Goal: Communication & Community: Answer question/provide support

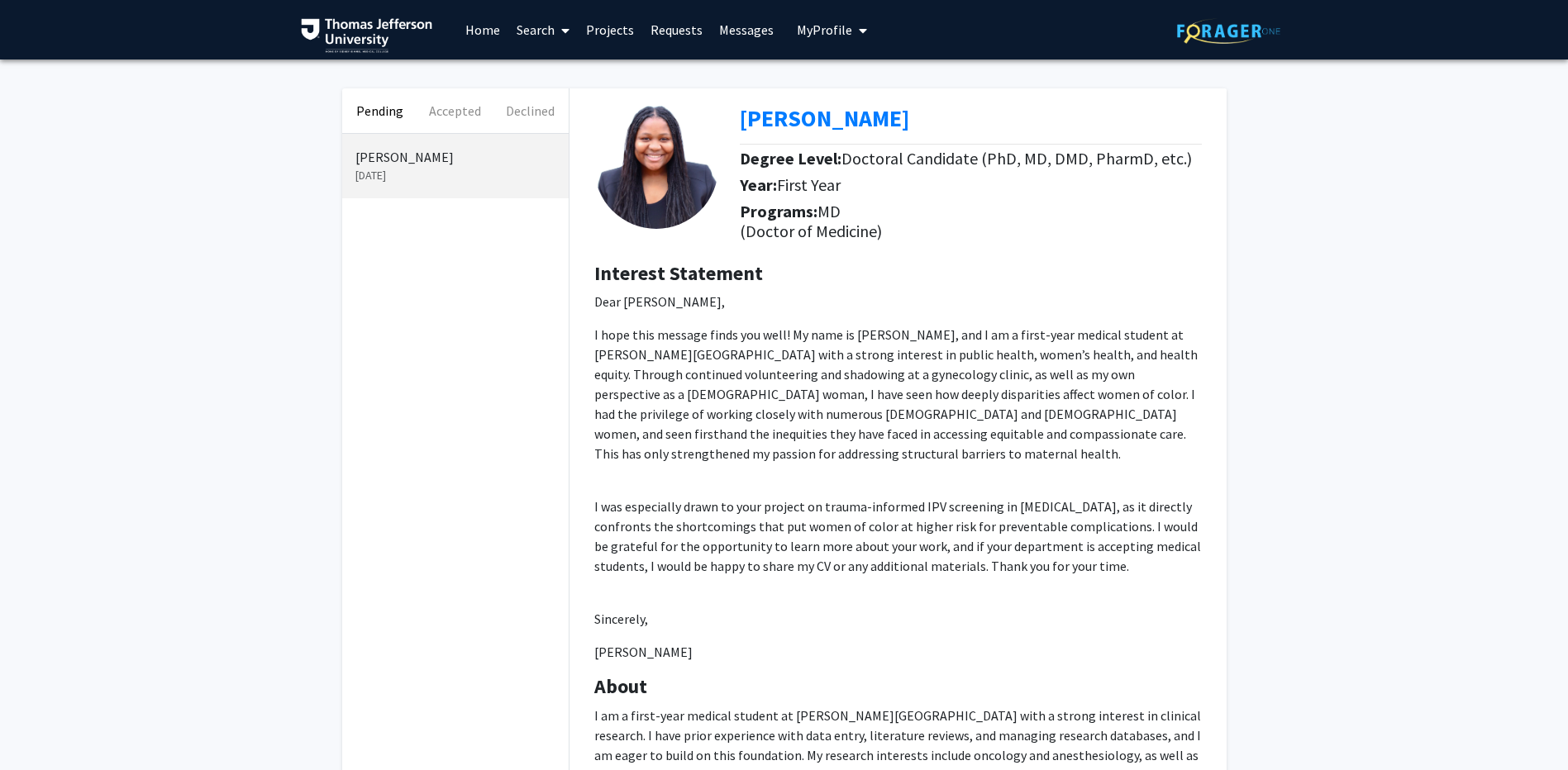
click at [1205, 252] on div "[PERSON_NAME] Degree Level: Doctoral Candidate (PhD, MD, DMD, PharmD, etc.) Yea…" at bounding box center [898, 504] width 657 height 832
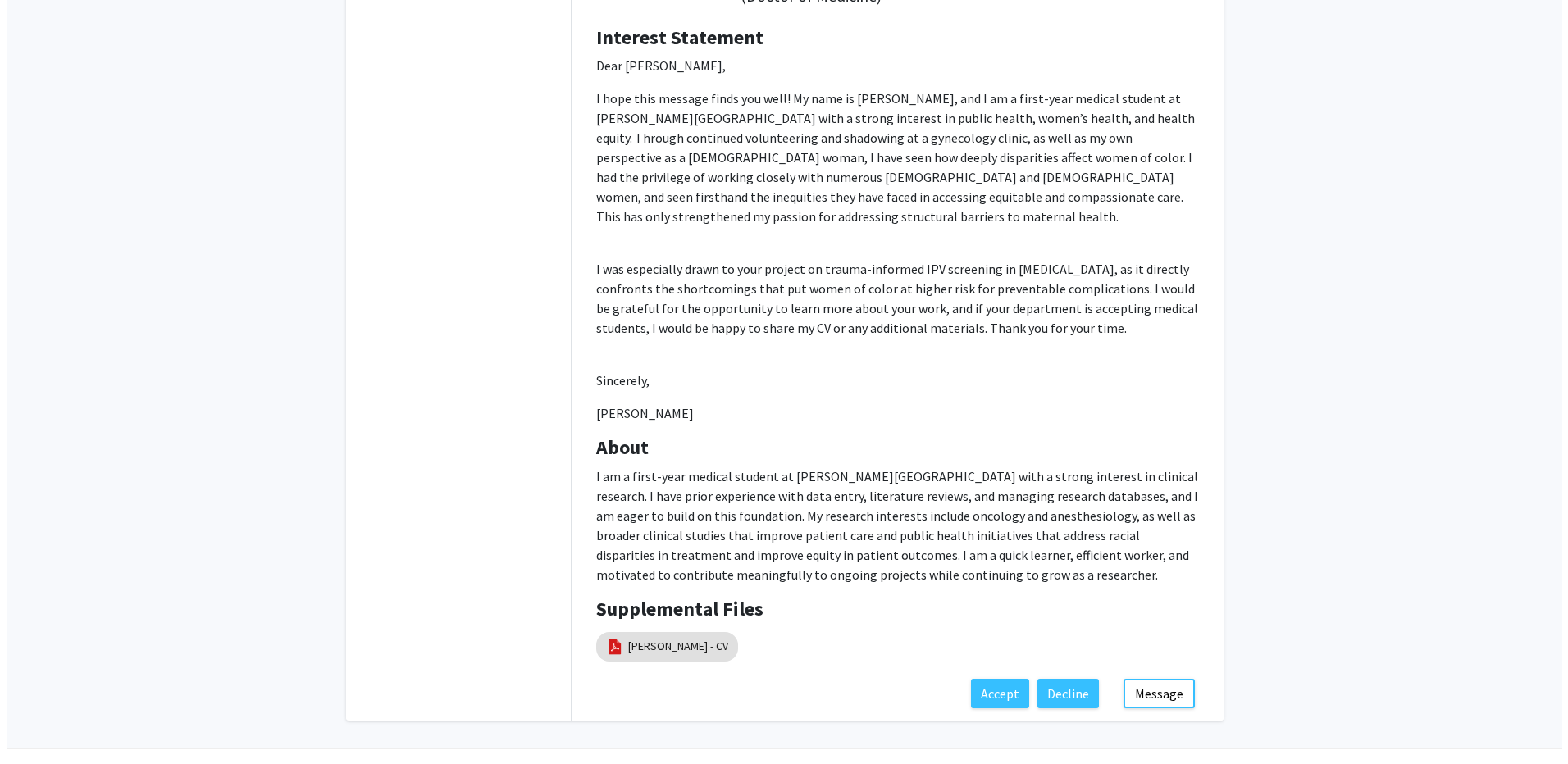
scroll to position [276, 0]
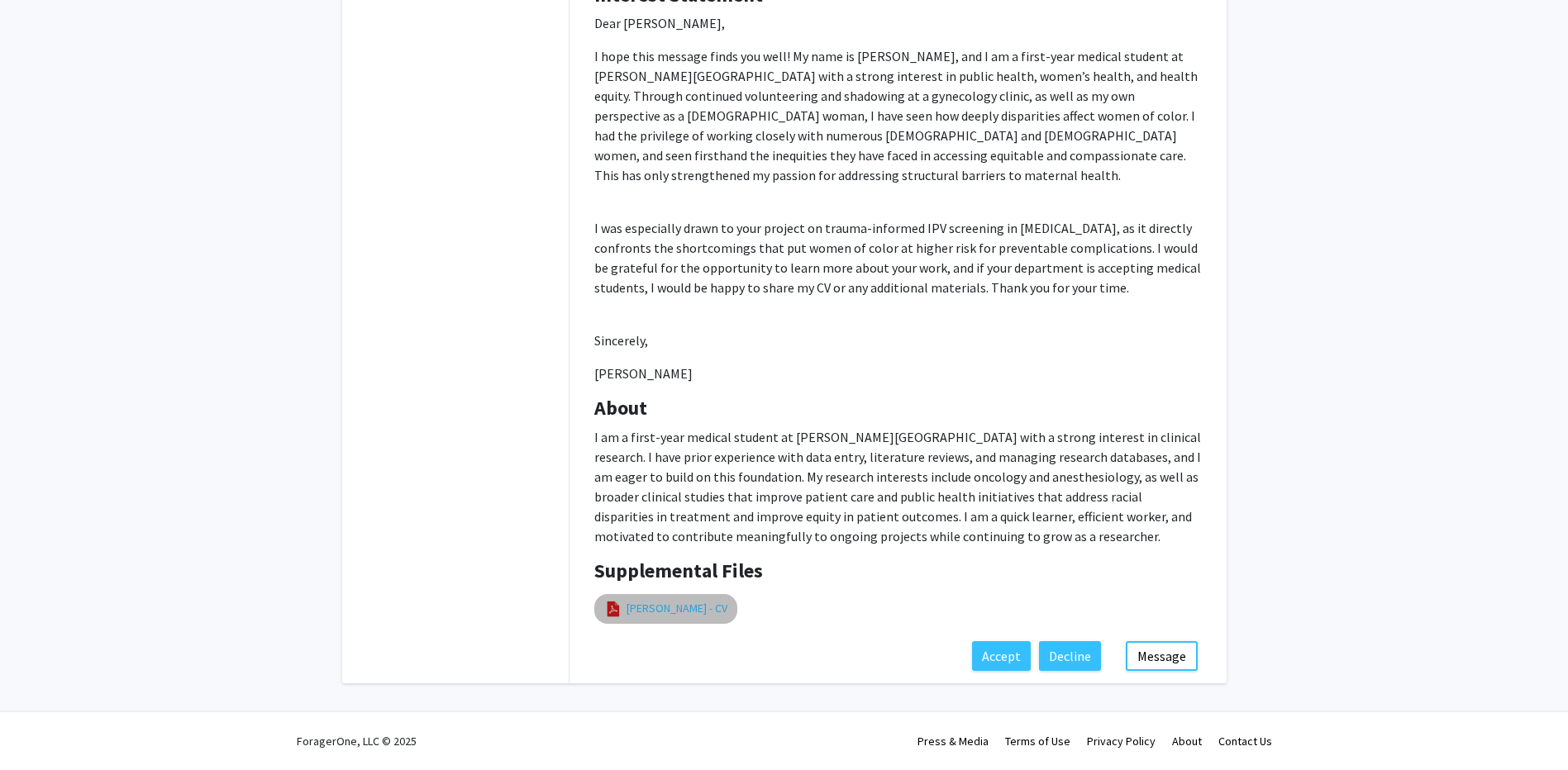
click at [691, 608] on link "[PERSON_NAME] - CV" at bounding box center [676, 609] width 101 height 18
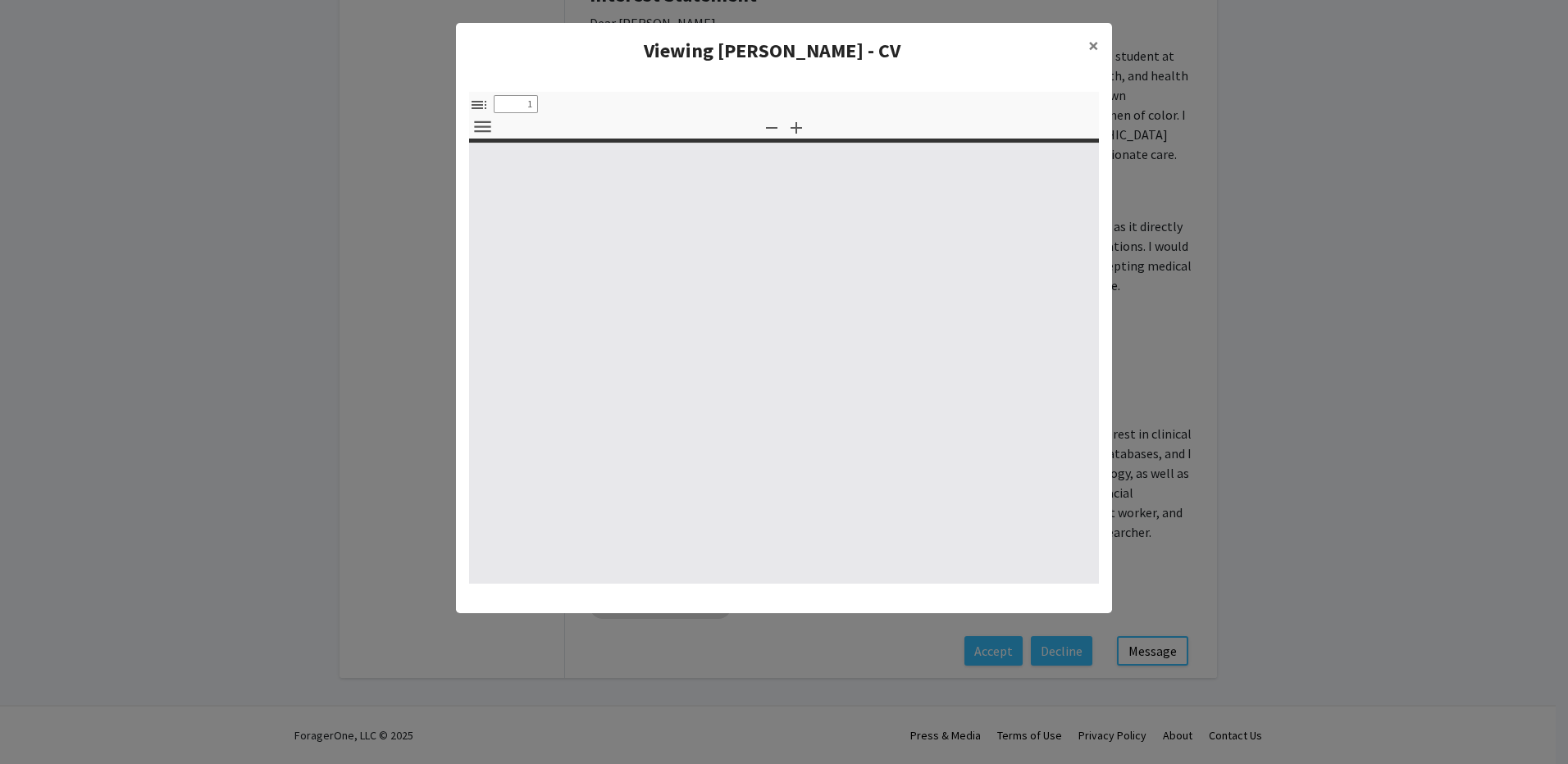
select select "custom"
type input "0"
select select "custom"
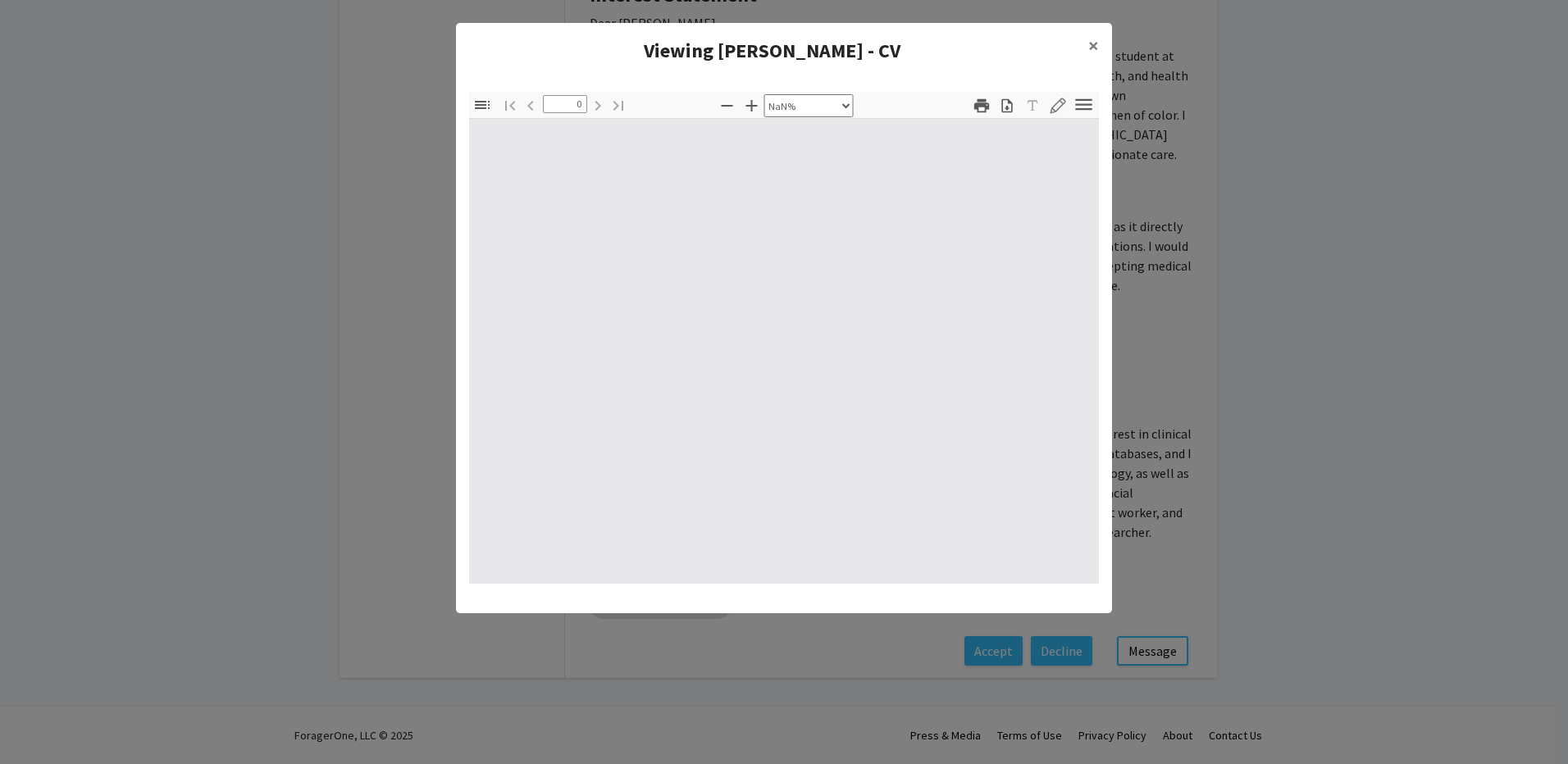
type input "1"
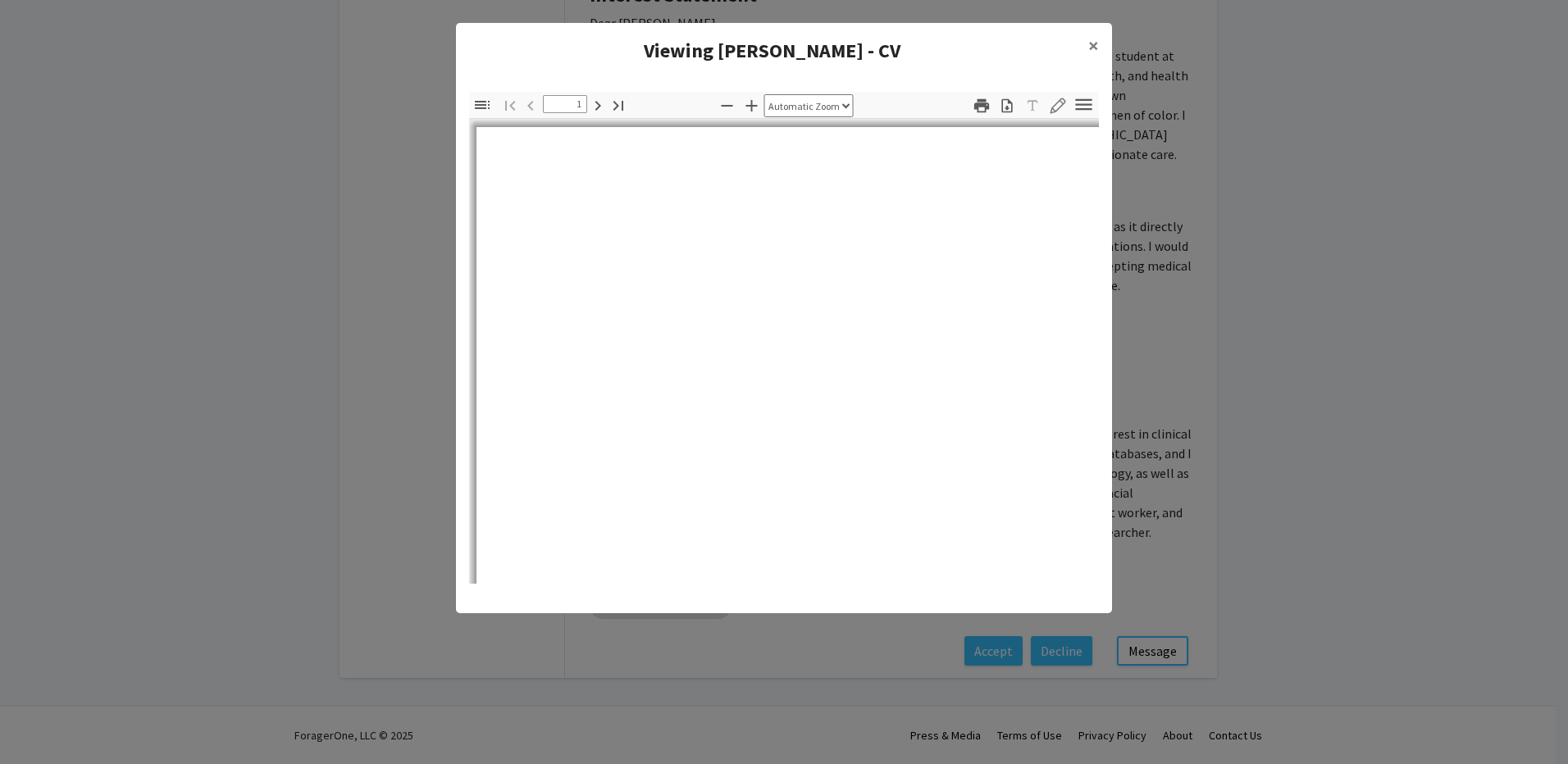
select select "auto"
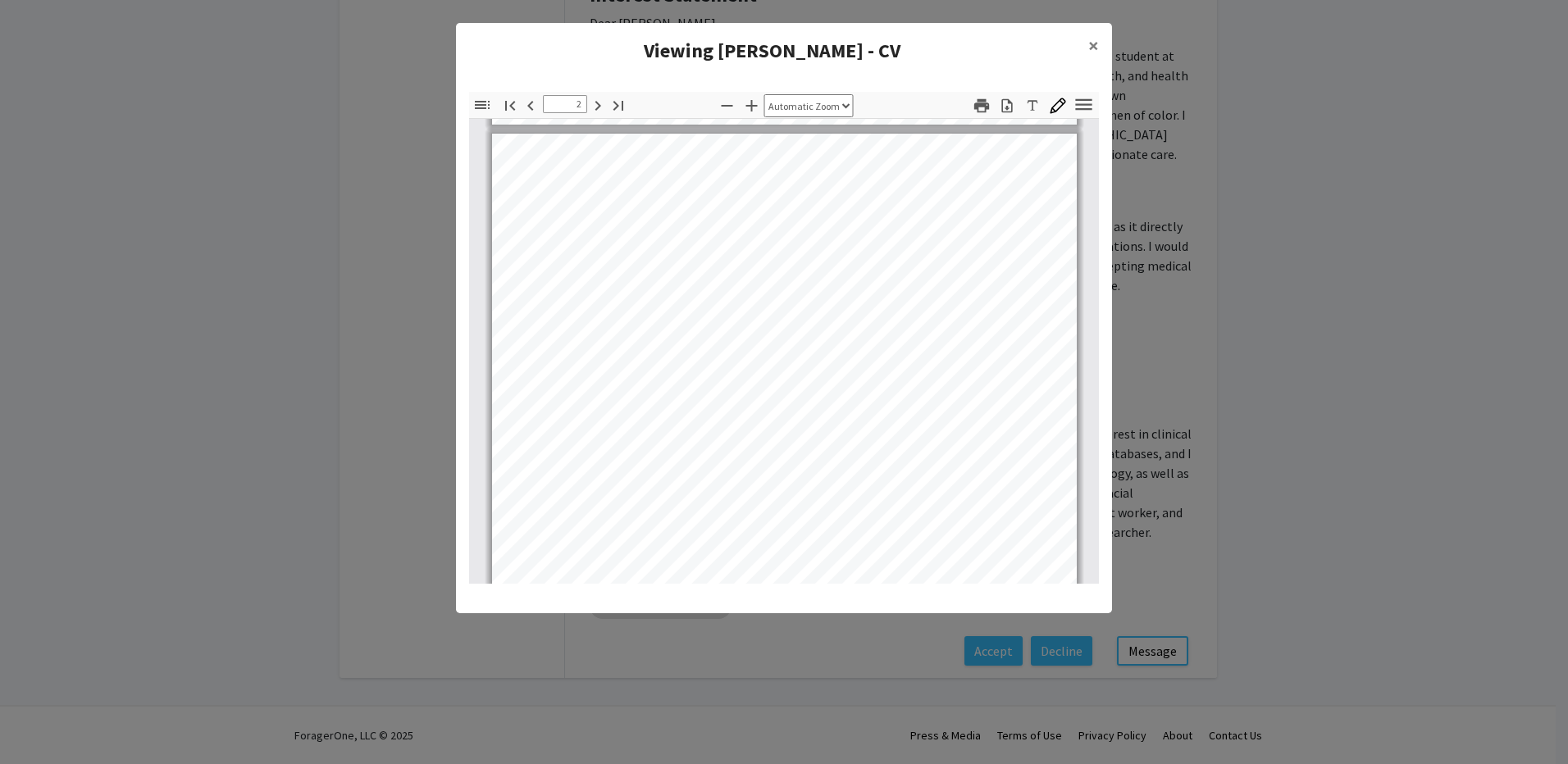
scroll to position [903, 0]
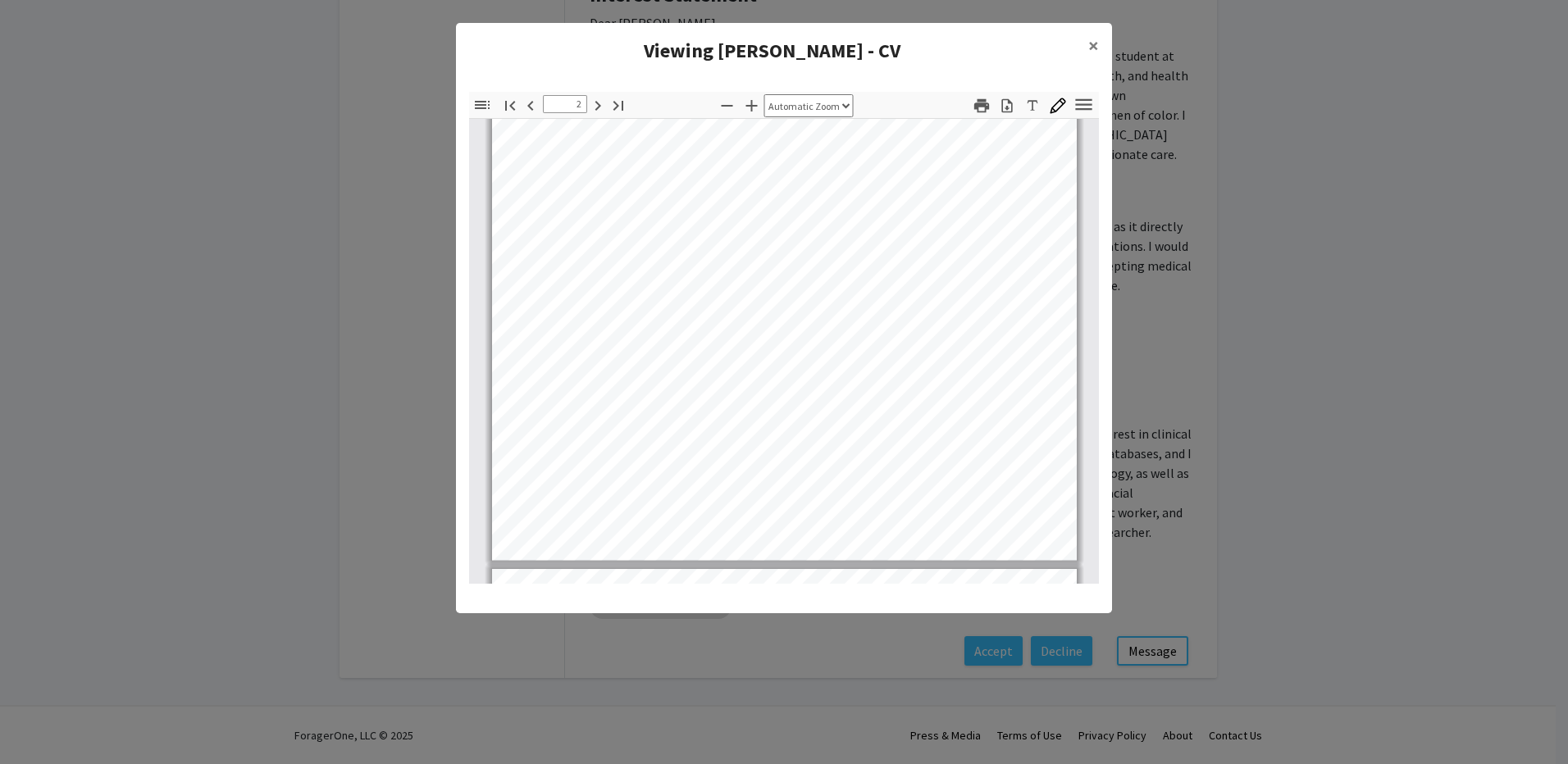
type input "3"
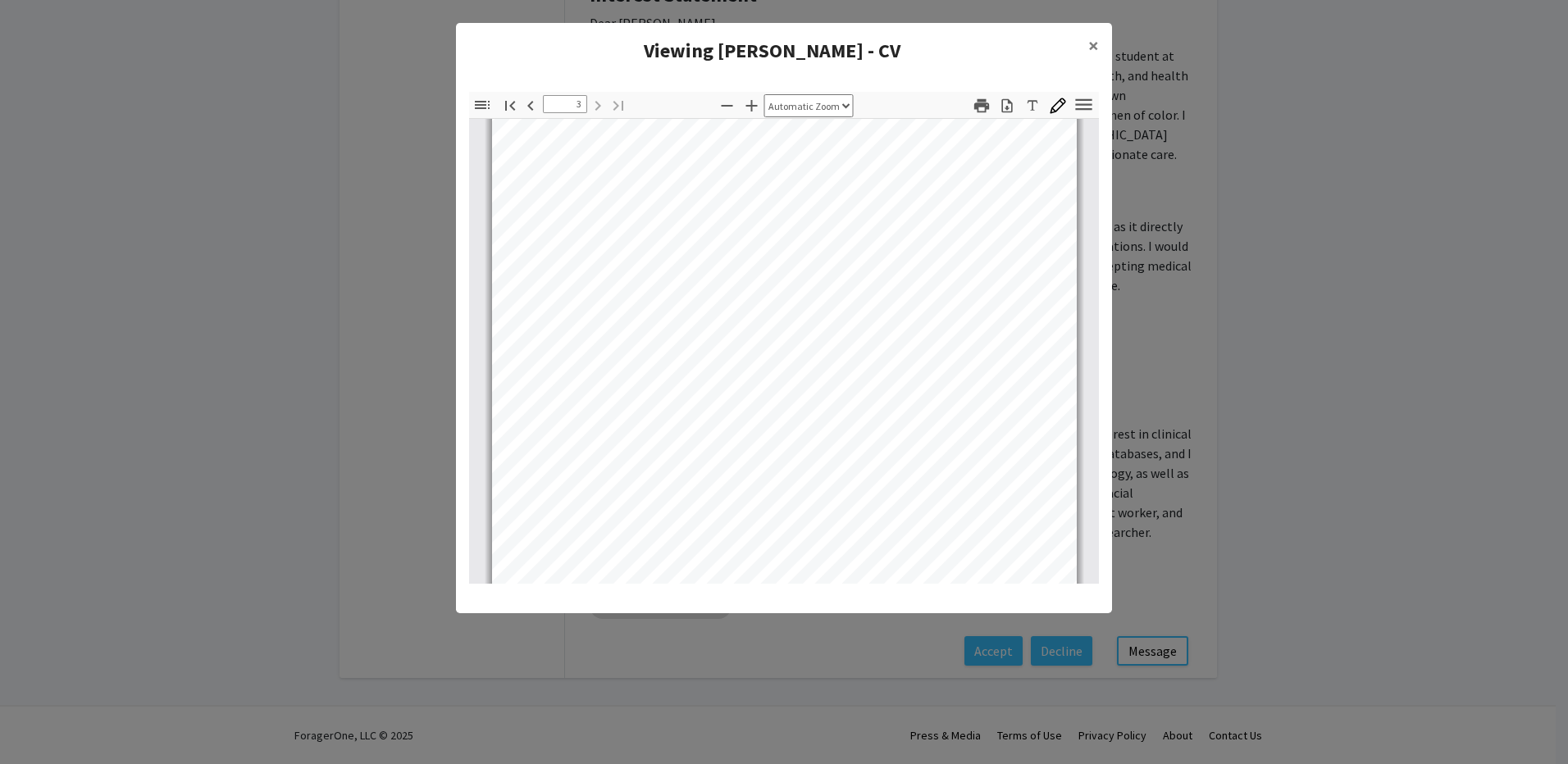
scroll to position [1839, 0]
click at [1188, 518] on modal-container "Viewing [PERSON_NAME] - CV × Thumbnails Document Outline Attachments Layers Cur…" at bounding box center [784, 382] width 1568 height 764
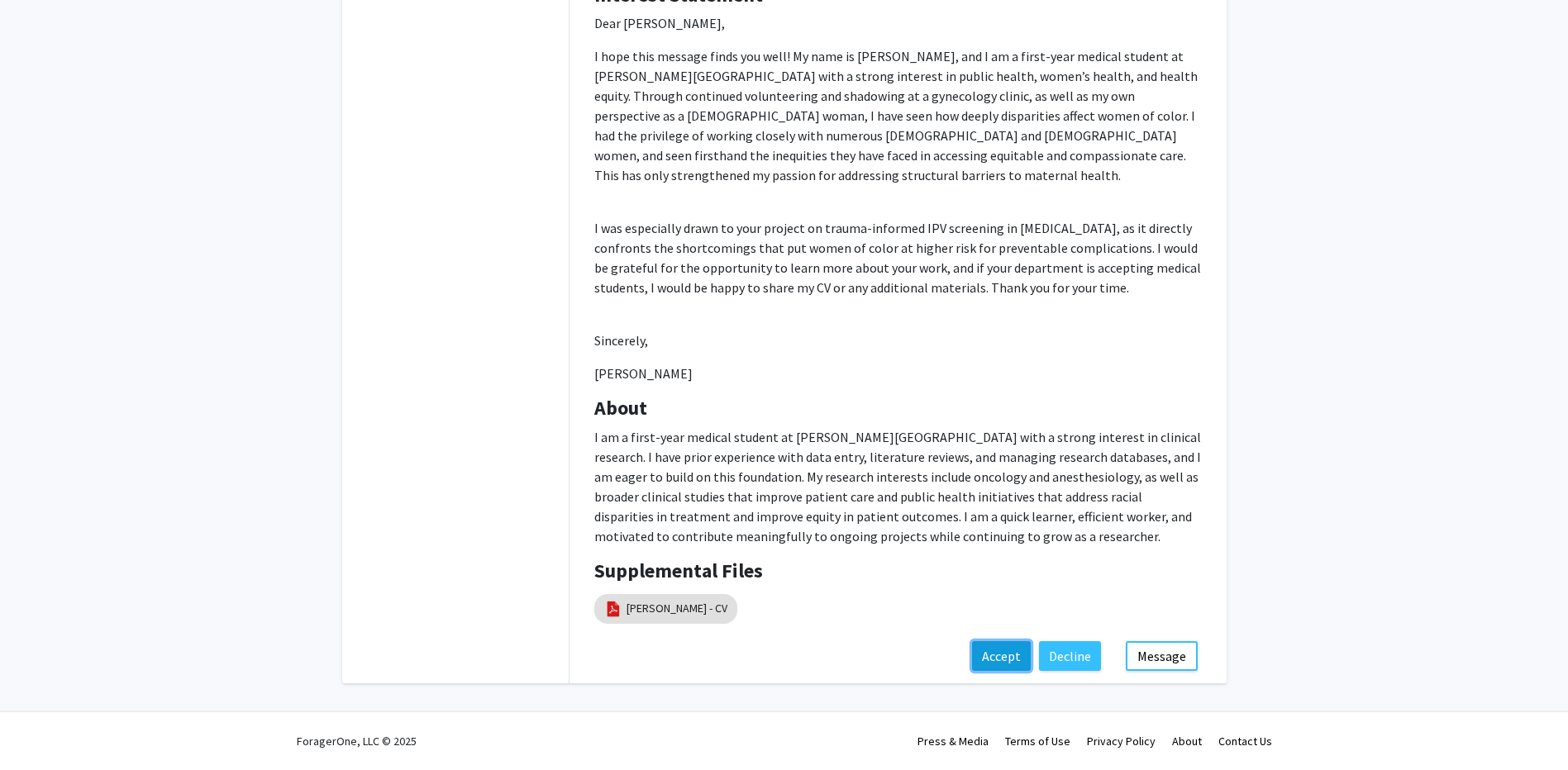
click at [1004, 657] on button "Accept" at bounding box center [1001, 656] width 59 height 30
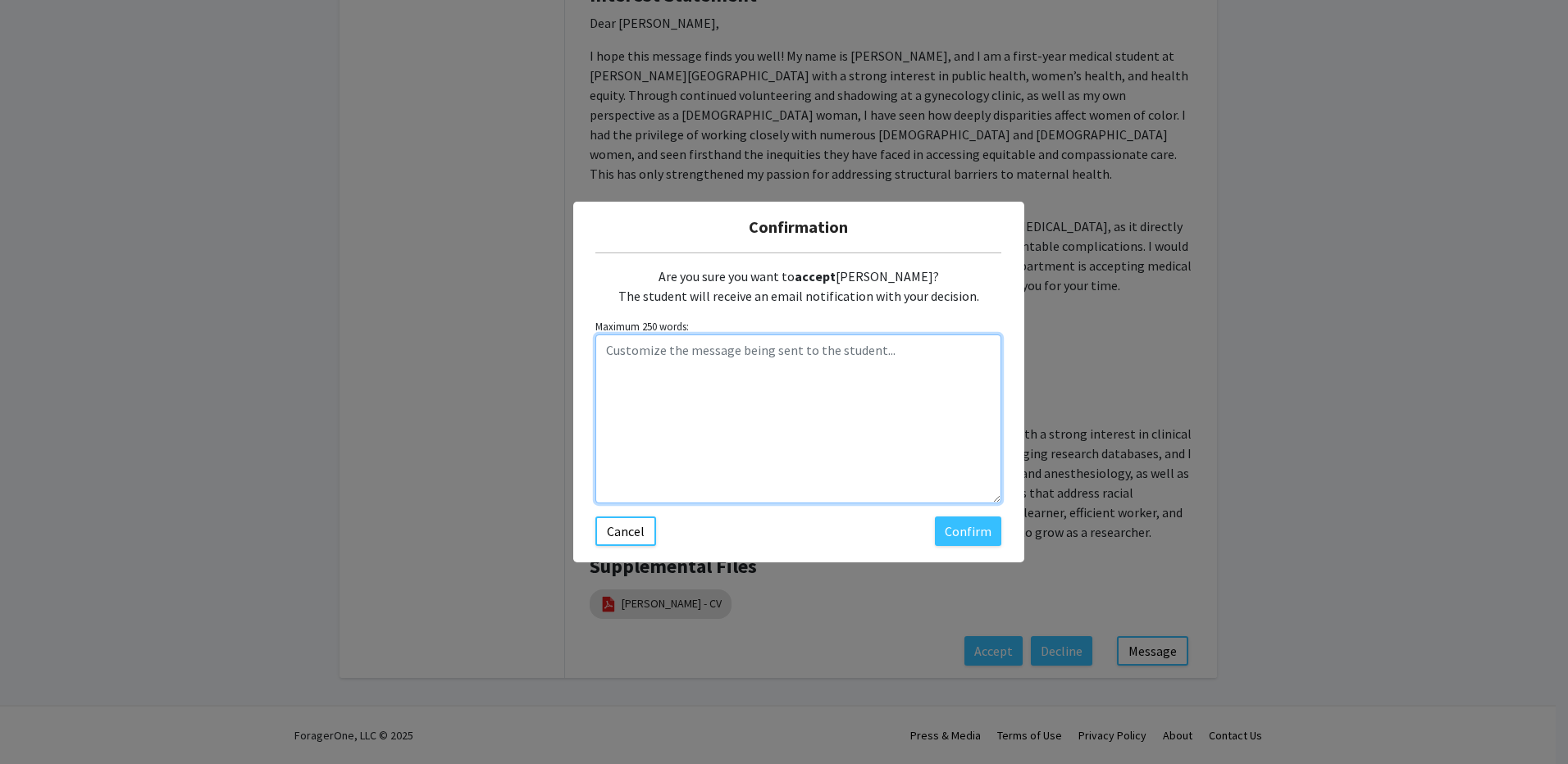
click at [796, 371] on textarea "Customize the message being sent to the student..." at bounding box center [798, 419] width 406 height 169
type textarea "H"
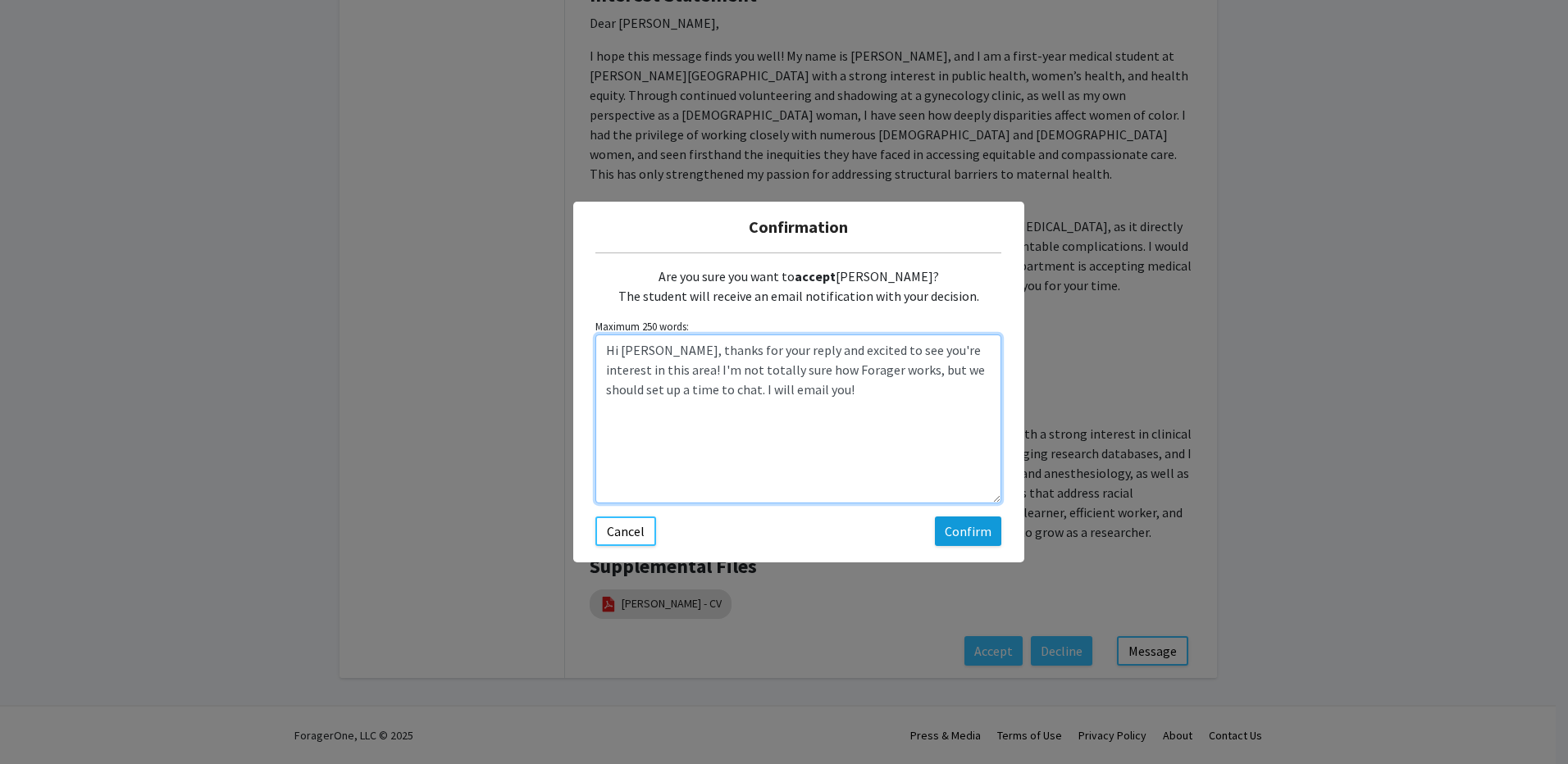
type textarea "Hi [PERSON_NAME], thanks for your reply and excited to see you're interest in t…"
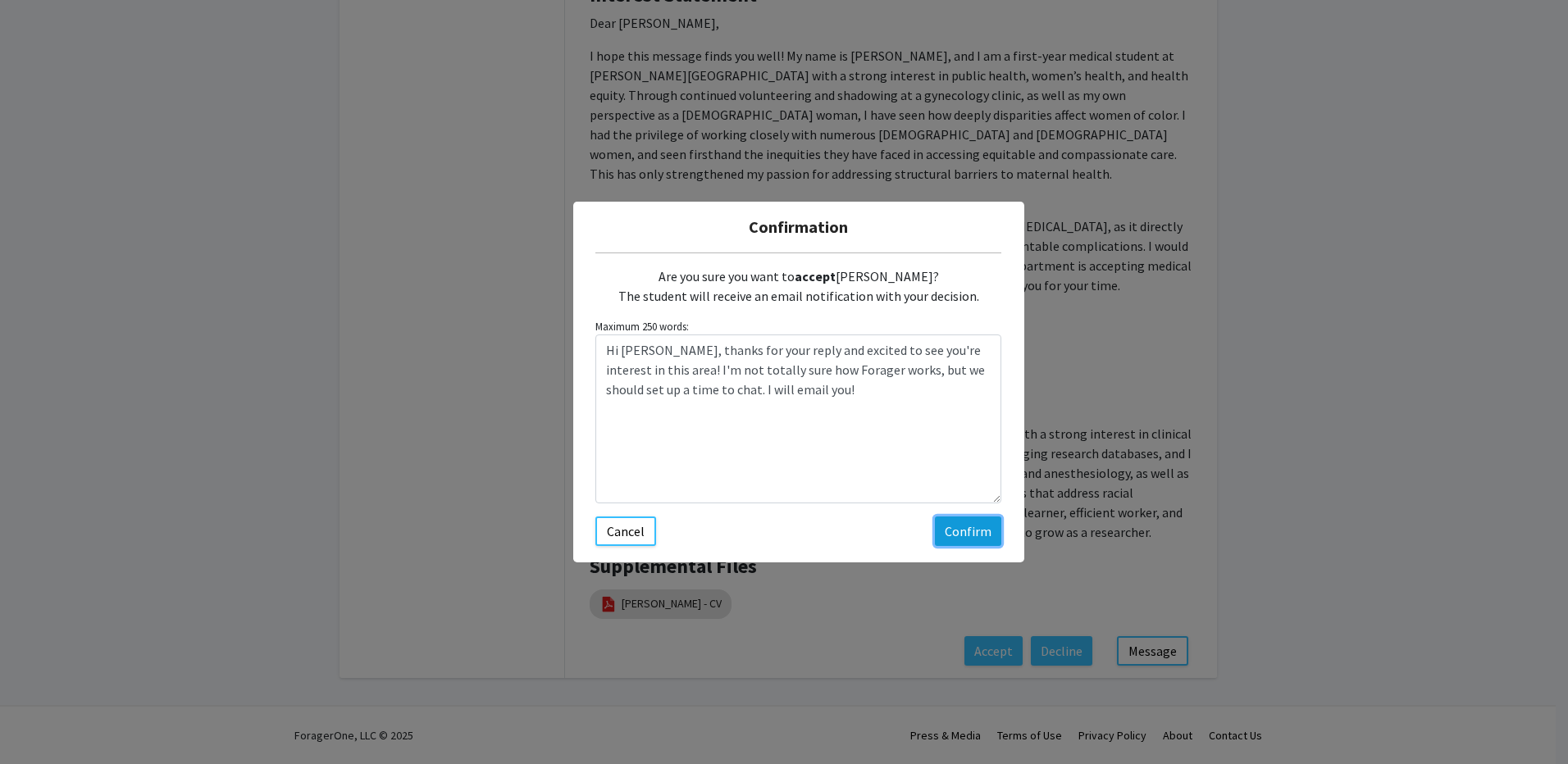
click at [971, 537] on button "Confirm" at bounding box center [968, 532] width 66 height 30
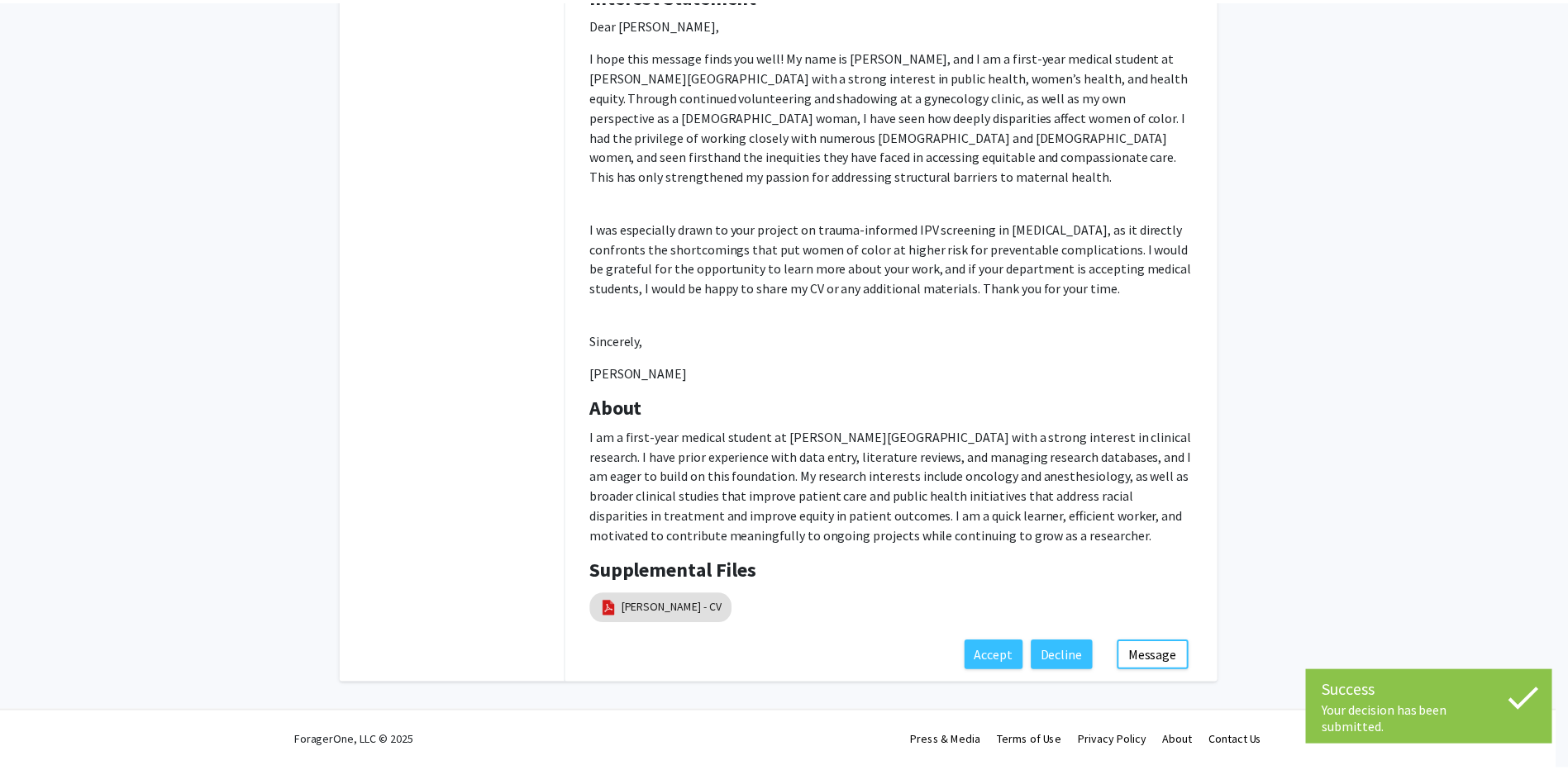
scroll to position [0, 0]
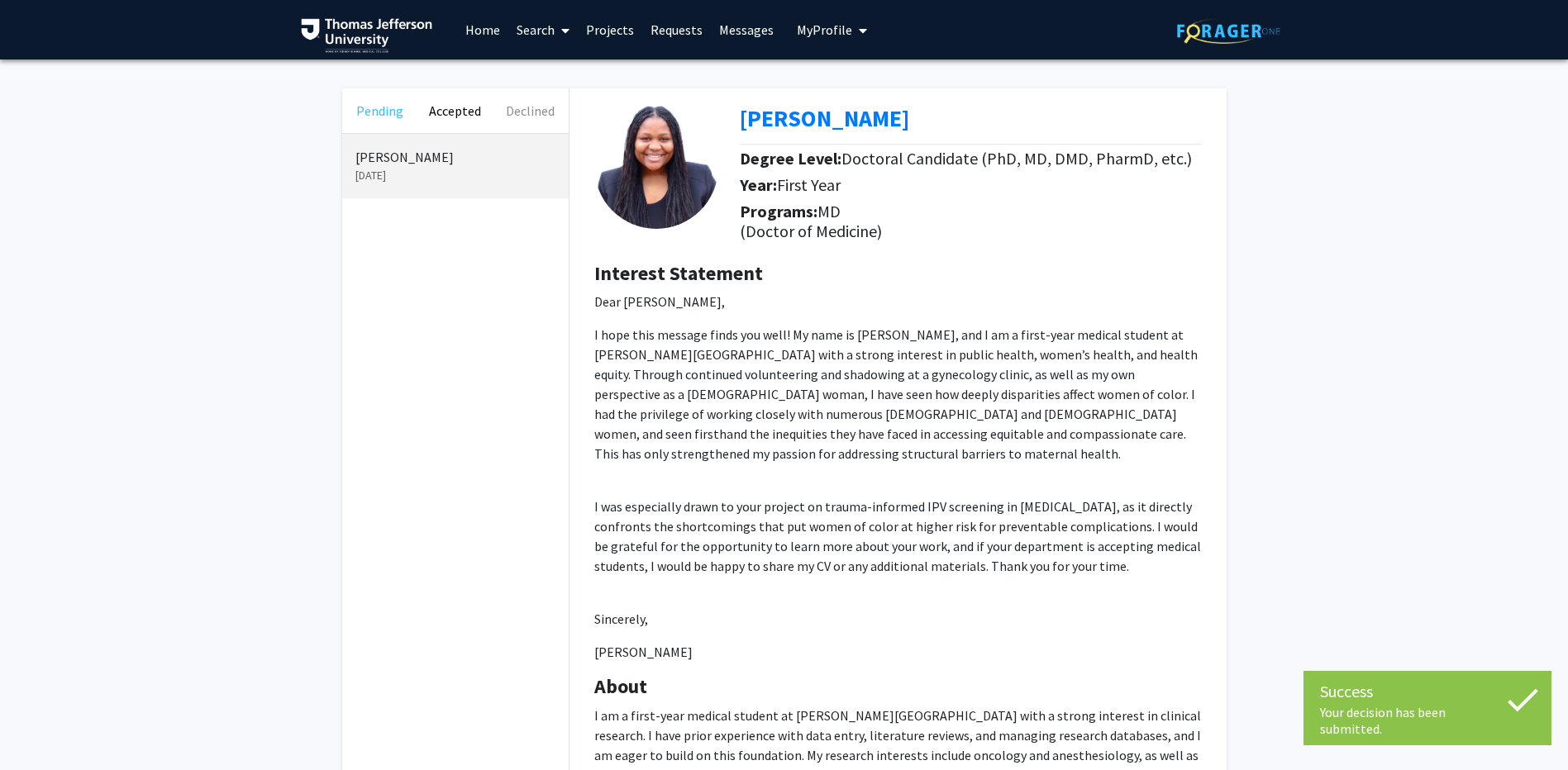
click at [390, 108] on button "Pending" at bounding box center [379, 110] width 75 height 44
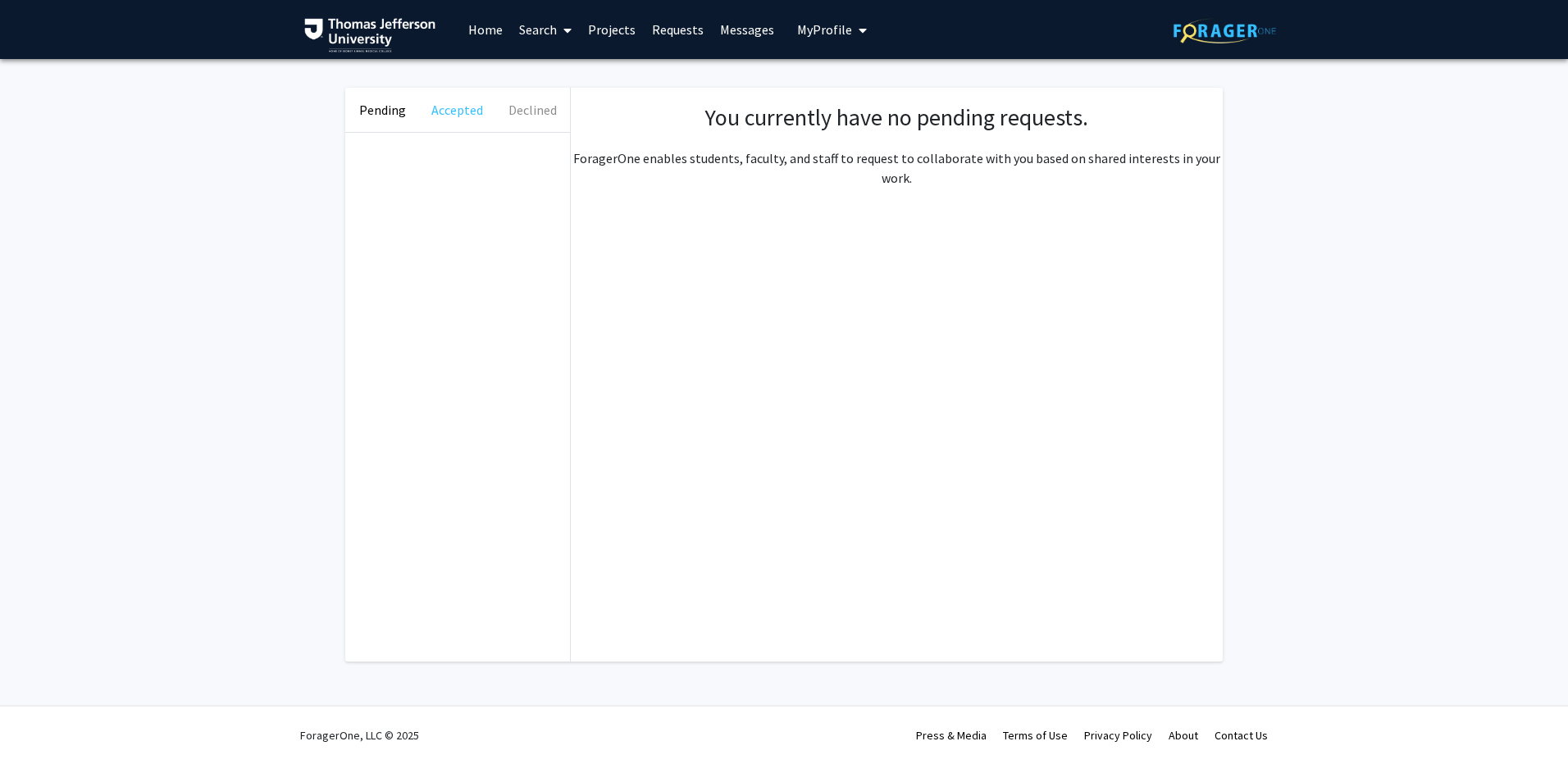
click at [463, 109] on button "Accepted" at bounding box center [457, 109] width 75 height 44
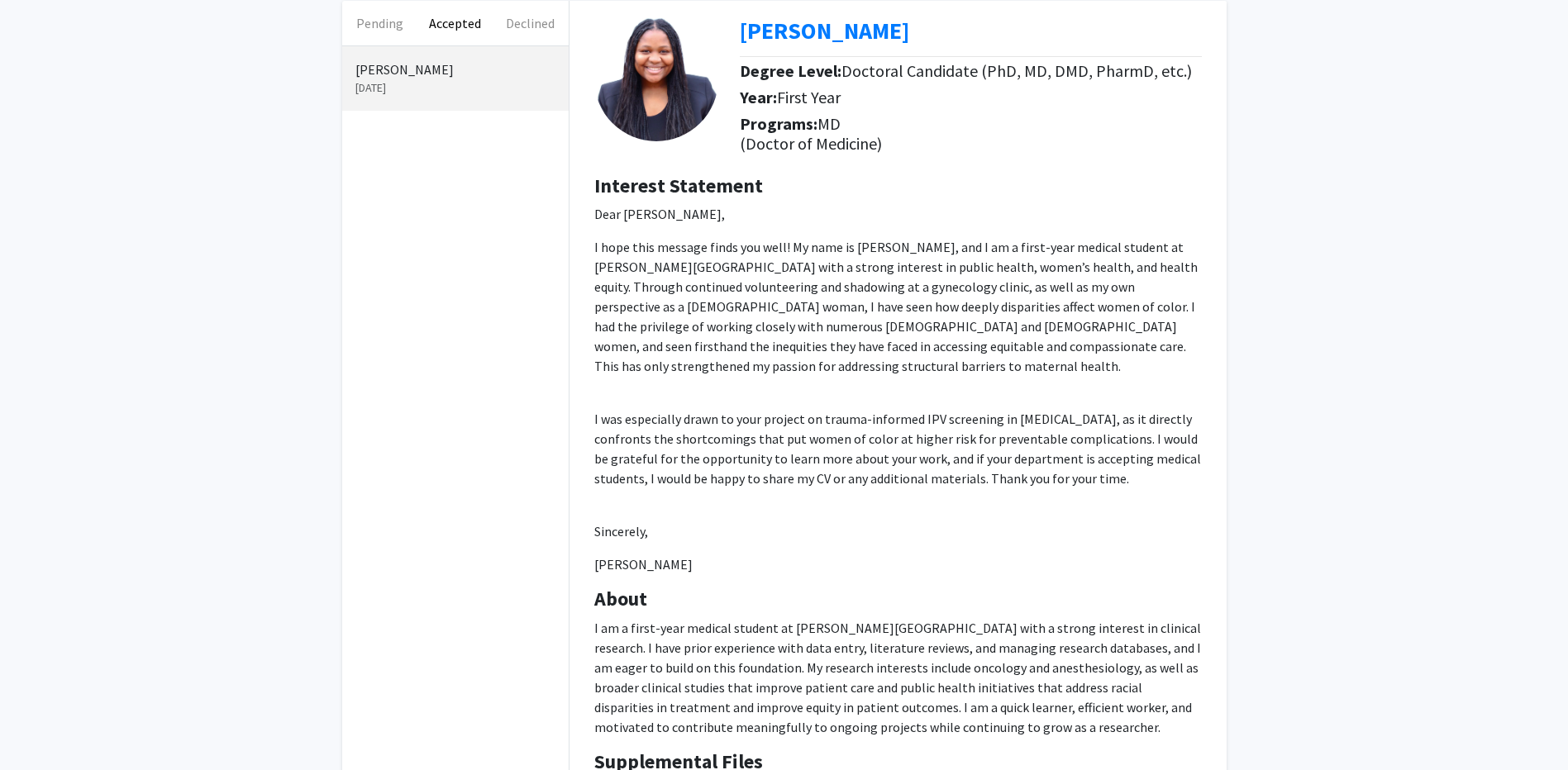
scroll to position [278, 0]
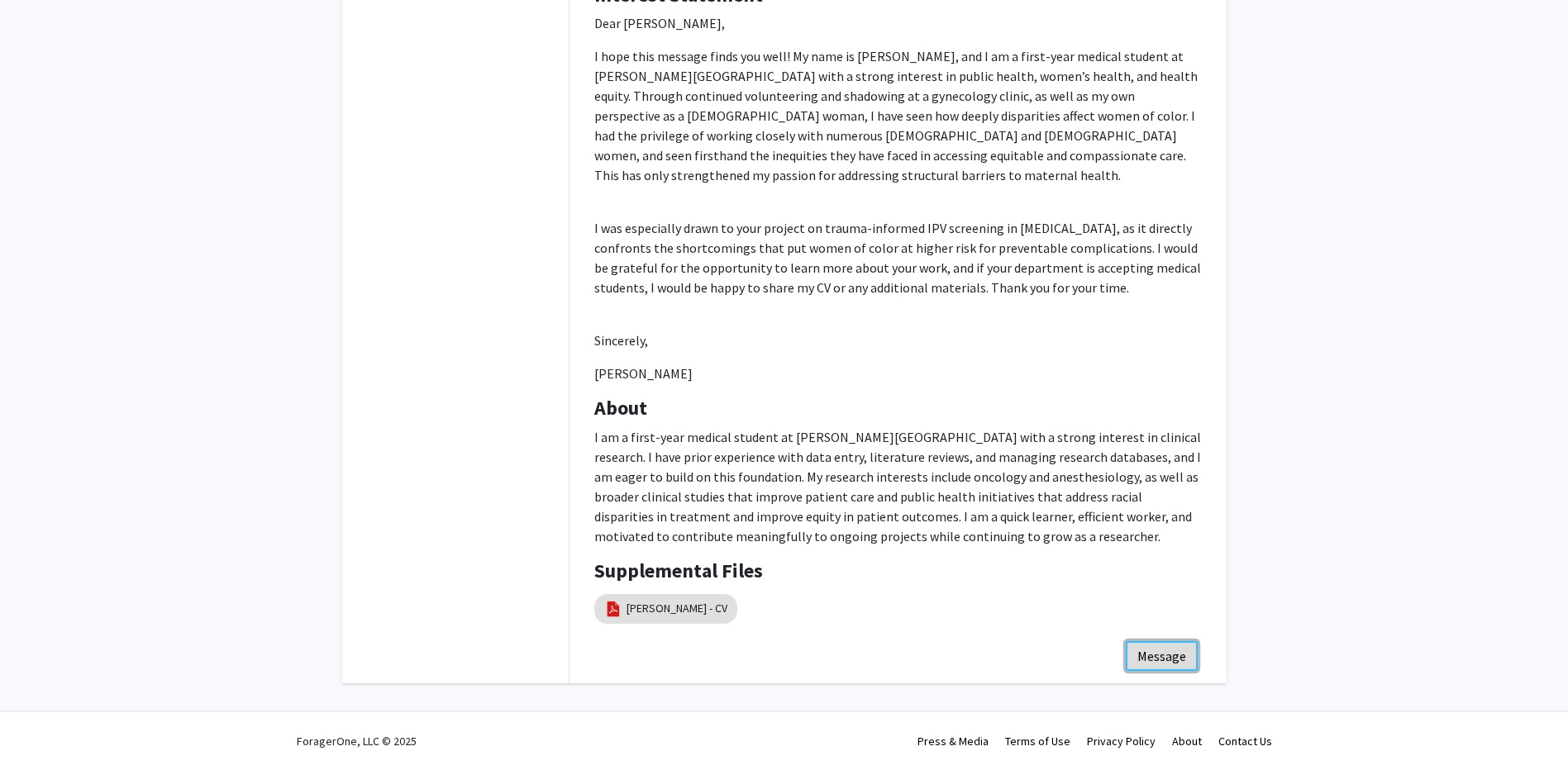
click at [1169, 661] on button "Message" at bounding box center [1162, 656] width 72 height 30
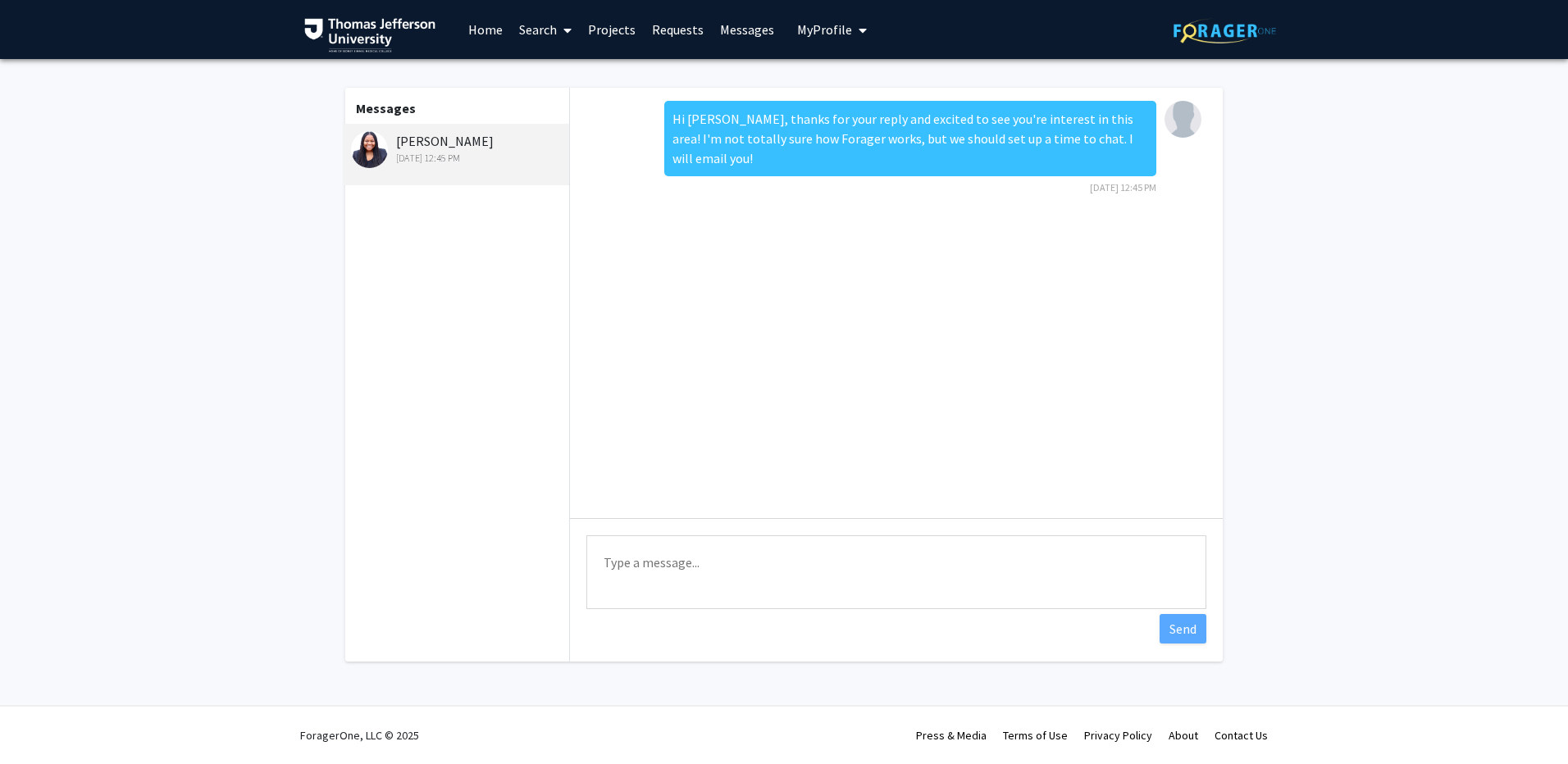
click at [769, 577] on textarea "Type a message" at bounding box center [896, 572] width 620 height 74
type textarea "Opps, not sure if I was supposed to "accept" but let's fine a time to chat!"
click at [1182, 625] on button "Send" at bounding box center [1183, 630] width 46 height 30
